Goal: Task Accomplishment & Management: Manage account settings

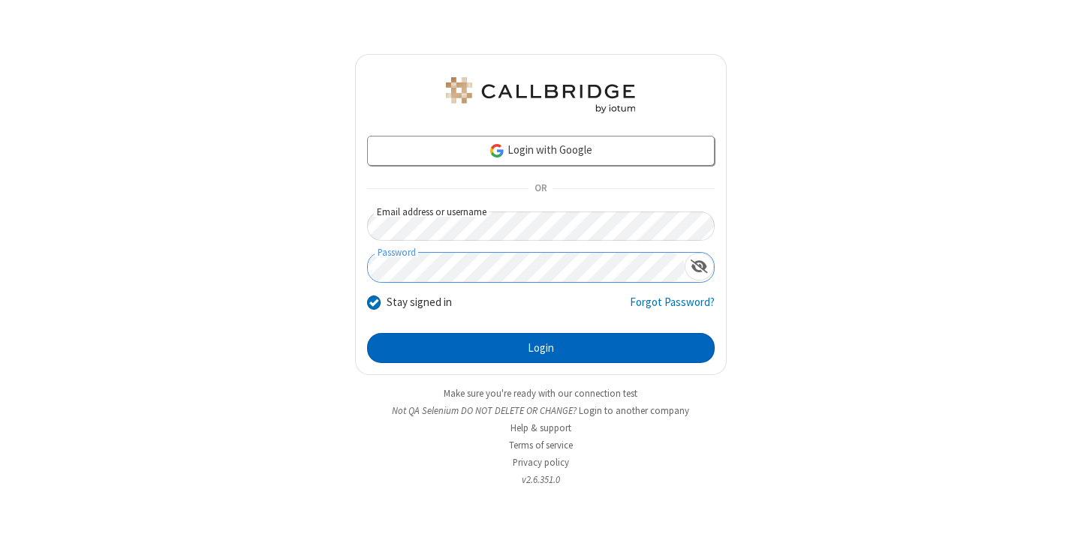
click at [540, 348] on button "Login" at bounding box center [541, 348] width 348 height 30
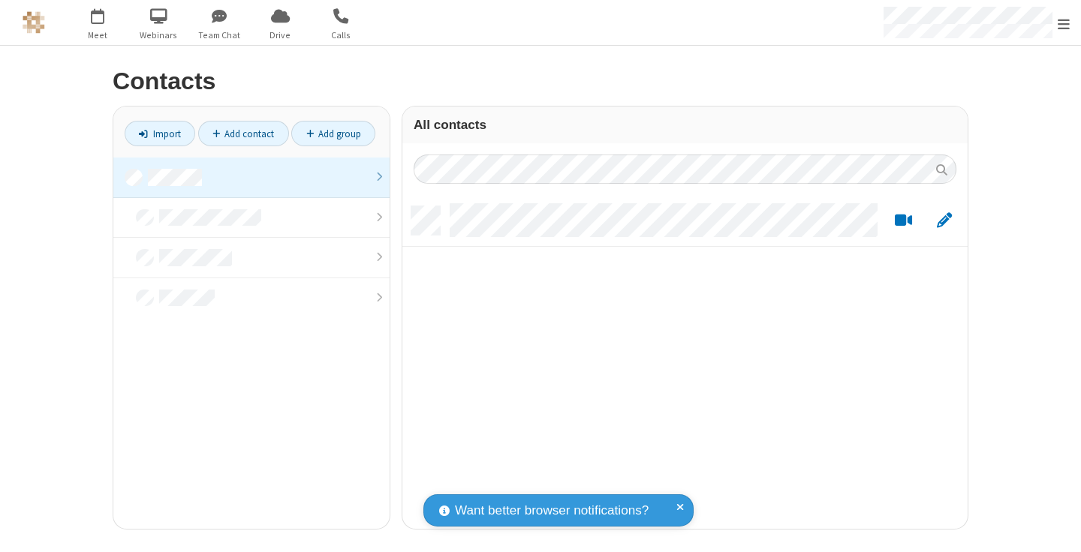
scroll to position [322, 554]
click at [251, 177] on link at bounding box center [251, 178] width 276 height 41
click at [243, 134] on link "Add contact" at bounding box center [243, 134] width 91 height 26
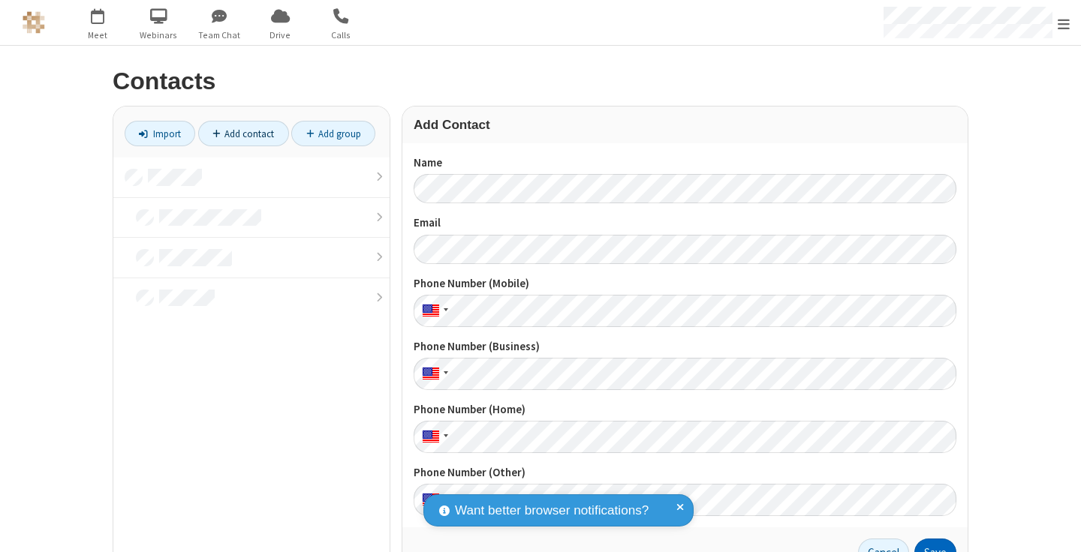
click at [929, 546] on button "Save" at bounding box center [935, 554] width 42 height 30
